Goal: Task Accomplishment & Management: Manage account settings

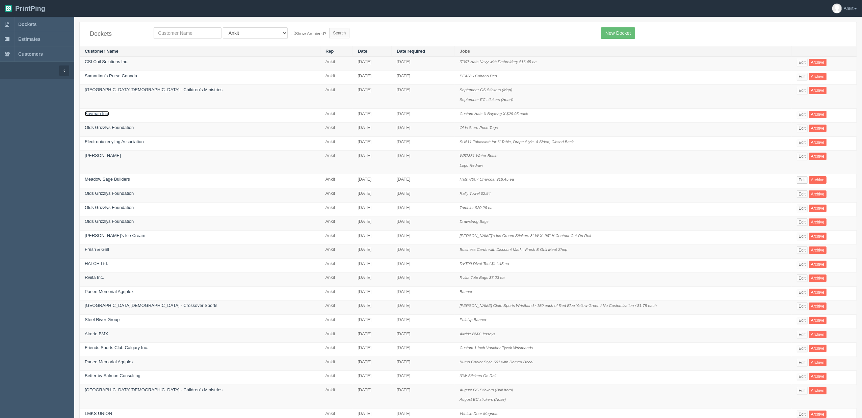
click at [103, 113] on link "Baymag Inc." at bounding box center [97, 113] width 24 height 5
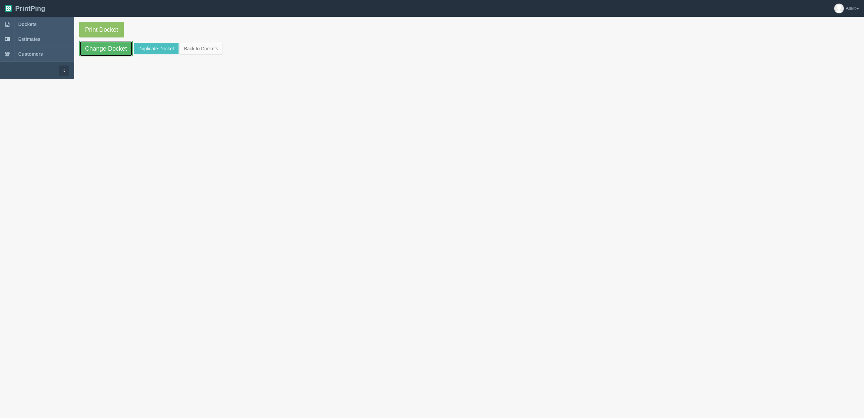
click at [120, 49] on link "Change Docket" at bounding box center [105, 49] width 53 height 16
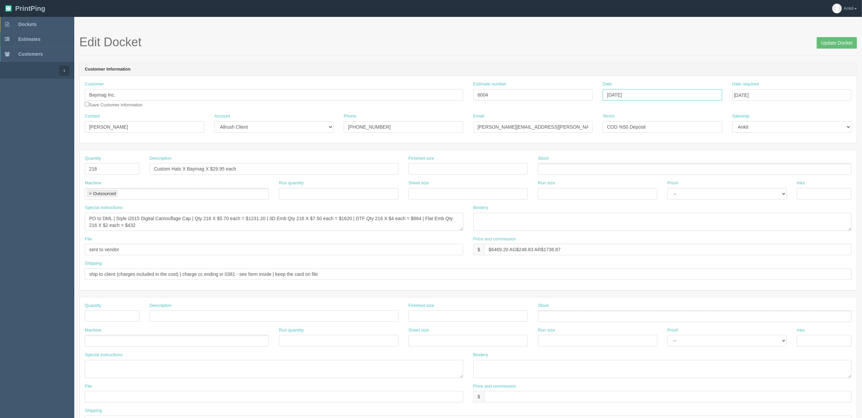
click at [648, 94] on input "[DATE]" at bounding box center [661, 94] width 119 height 11
click at [636, 161] on td "20" at bounding box center [636, 160] width 10 height 10
type input "[DATE]"
click at [744, 106] on div "Date required [DATE]" at bounding box center [792, 93] width 130 height 25
click at [756, 97] on input "[DATE]" at bounding box center [791, 94] width 119 height 11
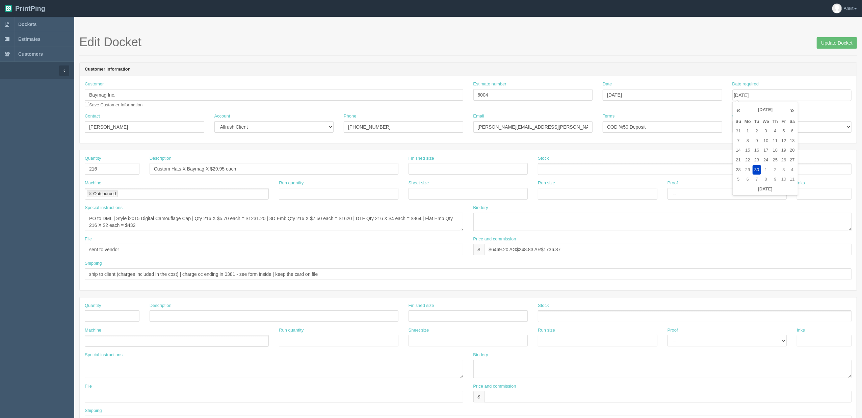
click at [759, 169] on td "30" at bounding box center [756, 170] width 8 height 10
click at [671, 111] on div "Customer Baymag Inc. Save Customer Information Estimate number 6004 Date [DATE]…" at bounding box center [468, 97] width 777 height 32
click at [532, 250] on input "$6469.20 AG$248.83 AR$1736.87" at bounding box center [667, 249] width 367 height 11
type input "$6469.20 AG$248.33 AR$1737.31"
click at [834, 42] on input "Update Docket" at bounding box center [836, 42] width 40 height 11
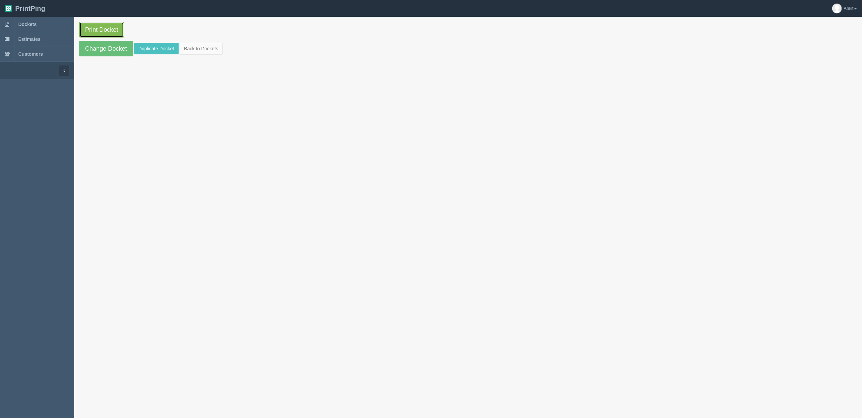
click at [85, 28] on link "Print Docket" at bounding box center [101, 30] width 45 height 16
